Goal: Transaction & Acquisition: Purchase product/service

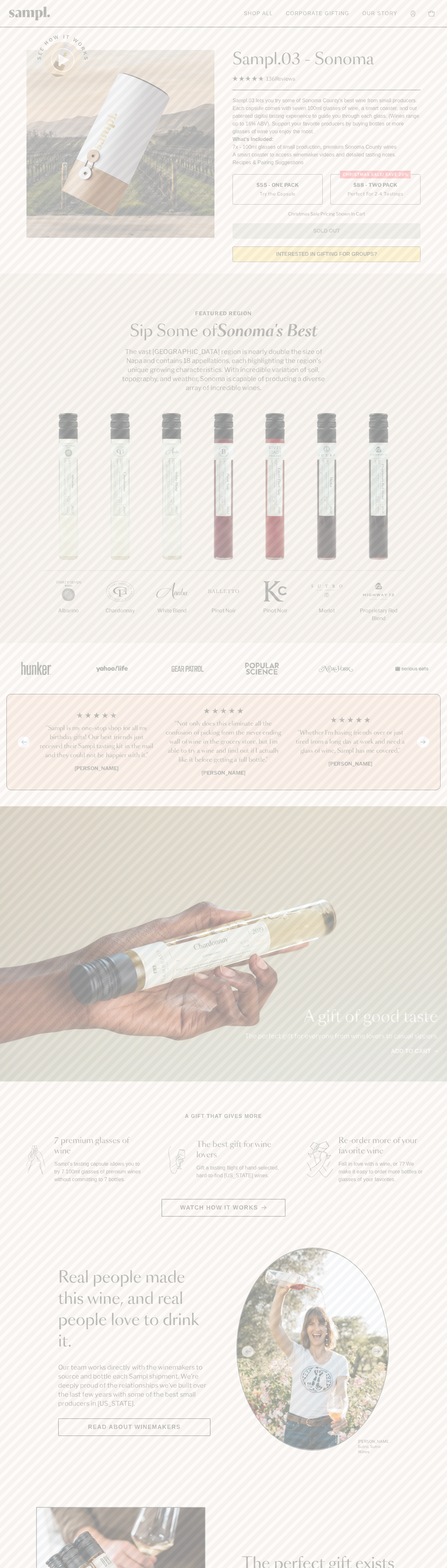
click at [375, 186] on span "$88 - Two Pack" at bounding box center [375, 185] width 44 height 7
click at [224, 743] on h3 "“Not only does this eliminate all the confusion of picking from the never endin…" at bounding box center [223, 742] width 116 height 45
click at [227, 19] on header "Toggle navigation menu Shop All Corporate Gifting Our Story Account Story Shop …" at bounding box center [224, 13] width 447 height 27
click at [440, 998] on div "A gift of good taste The perfect gift for everyone from wine lovers to casual s…" at bounding box center [224, 944] width 447 height 275
click at [213, 1567] on html "Skip to main content Toggle navigation menu Shop All Corporate Gifting Our Stor…" at bounding box center [224, 1513] width 447 height 3026
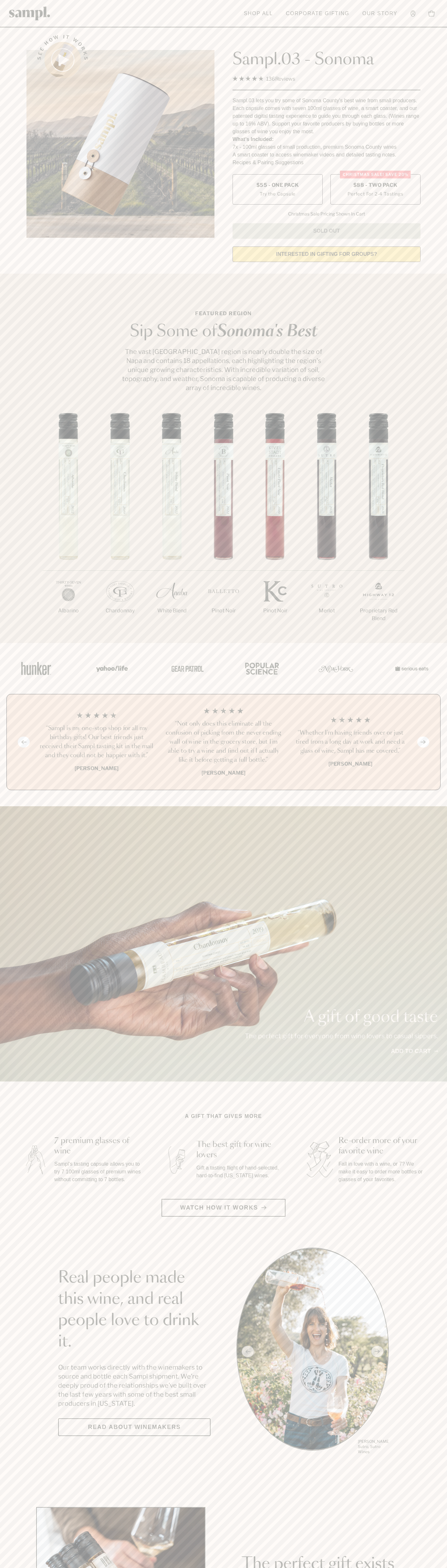
click at [23, 1567] on html "Skip to main content Toggle navigation menu Shop All Corporate Gifting Our Stor…" at bounding box center [224, 1513] width 447 height 3026
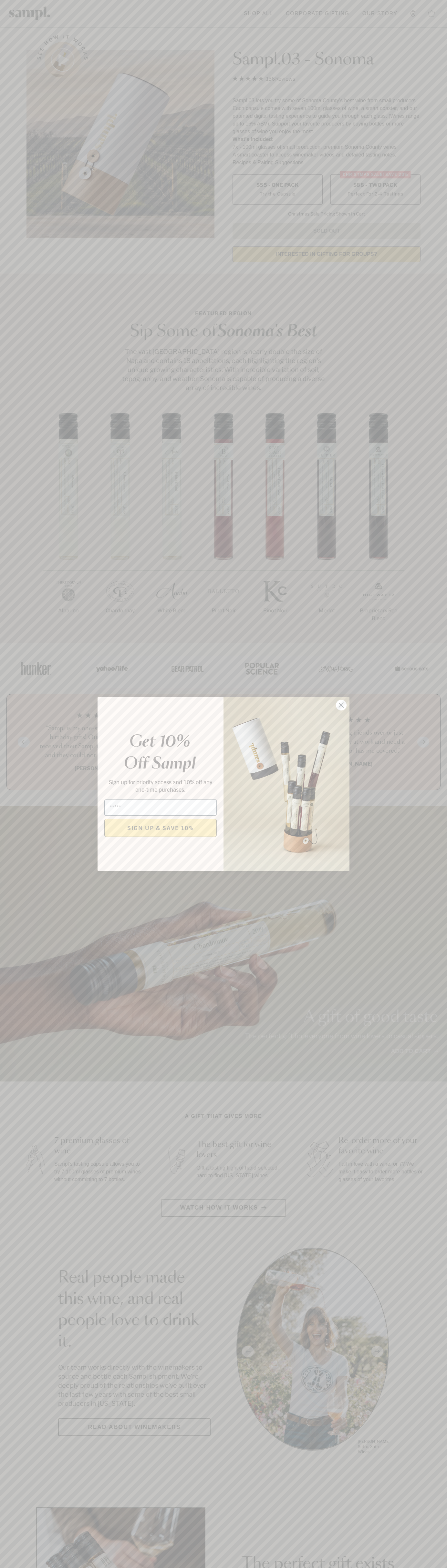
click at [341, 705] on icon "Close dialog" at bounding box center [341, 705] width 4 height 4
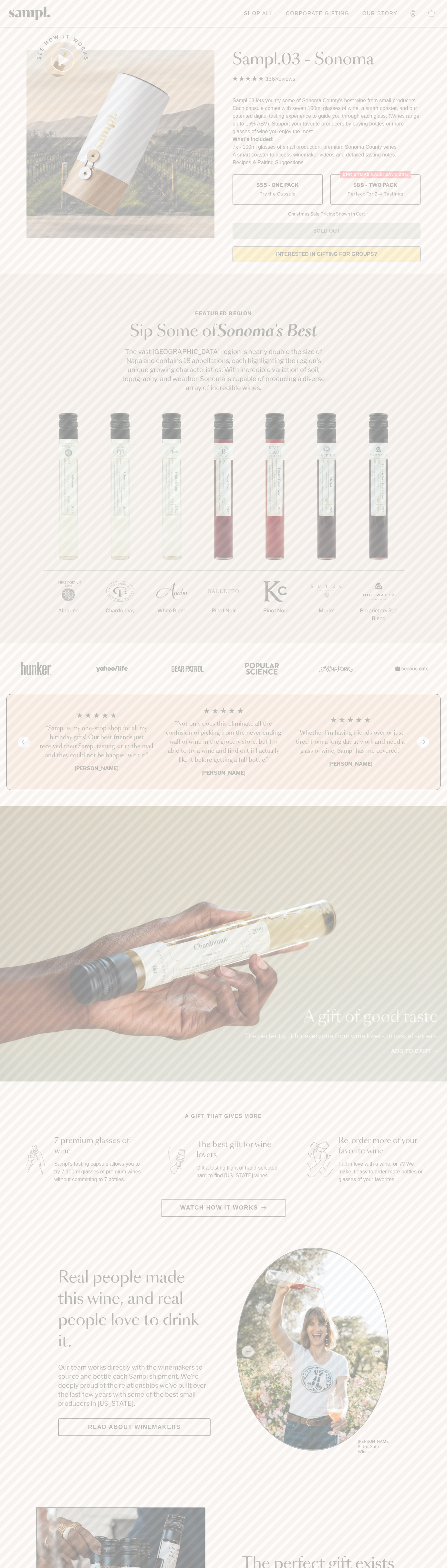
click at [375, 186] on span "$88 - Two Pack" at bounding box center [375, 185] width 44 height 7
click at [224, 743] on h3 "“Not only does this eliminate all the confusion of picking from the never endin…" at bounding box center [223, 742] width 116 height 45
